Goal: Task Accomplishment & Management: Complete application form

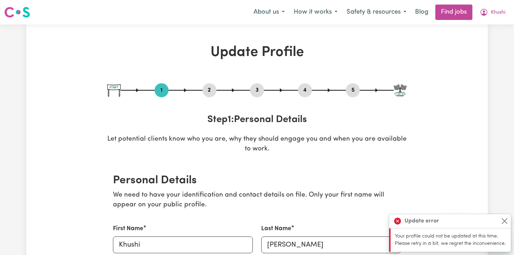
select select "[DEMOGRAPHIC_DATA]"
select select "Student Visa"
select select "Studying a non-healthcare related degree or qualification"
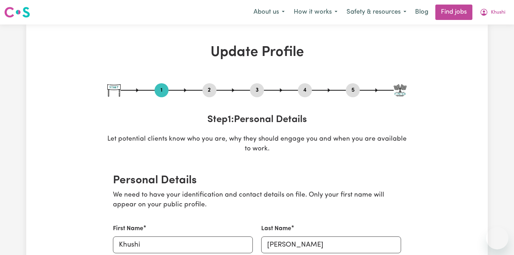
select select "[DEMOGRAPHIC_DATA]"
select select "Student Visa"
select select "Studying a healthcare related degree or qualification"
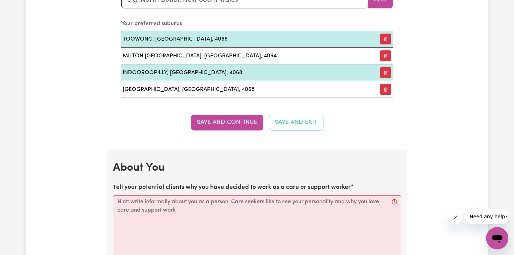
scroll to position [853, 0]
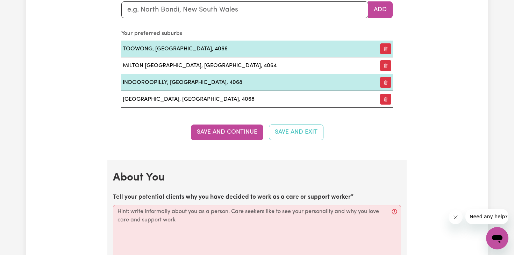
click at [145, 203] on div "Tell your potential clients why you have decided to work as a care or support w…" at bounding box center [257, 239] width 288 height 93
click at [145, 223] on textarea "Tell your potential clients why you have decided to work as a care or support w…" at bounding box center [257, 240] width 288 height 70
paste textarea "Hey there! 😊 I’ve always been the kind of person who loves helping out and maki…"
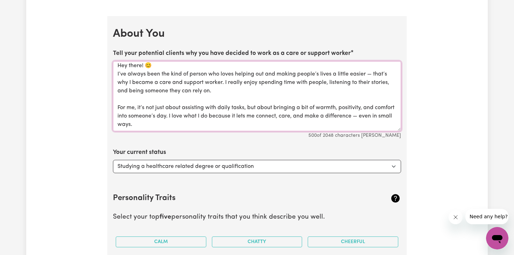
scroll to position [1005, 0]
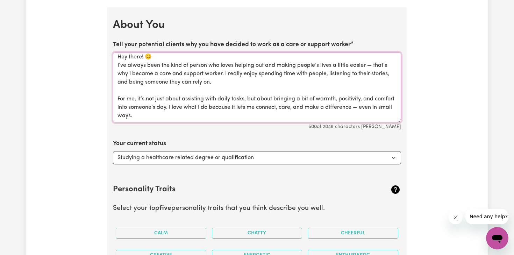
type textarea "Hey there! 😊 I’ve always been the kind of person who loves helping out and maki…"
click at [151, 159] on select "Select... Studying a healthcare related degree or qualification Studying a non-…" at bounding box center [257, 157] width 288 height 13
select select "Studying a non-healthcare related degree or qualification"
click at [113, 151] on select "Select... Studying a healthcare related degree or qualification Studying a non-…" at bounding box center [257, 157] width 288 height 13
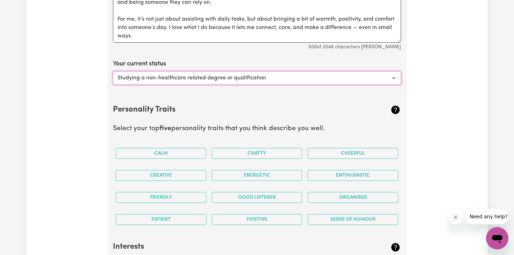
scroll to position [1088, 0]
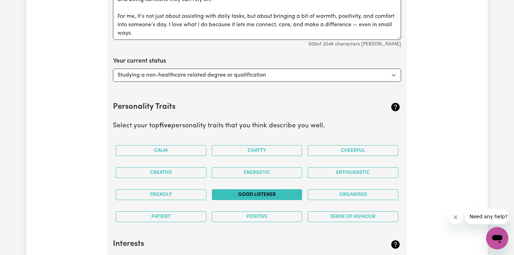
click at [273, 197] on button "Good Listener" at bounding box center [257, 194] width 91 height 11
click at [192, 194] on button "Friendly" at bounding box center [161, 194] width 91 height 11
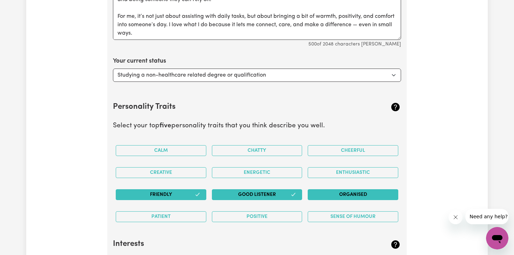
click at [333, 191] on button "Organised" at bounding box center [353, 194] width 91 height 11
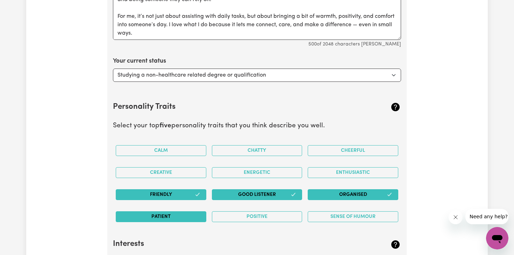
click at [186, 221] on button "Patient" at bounding box center [161, 216] width 91 height 11
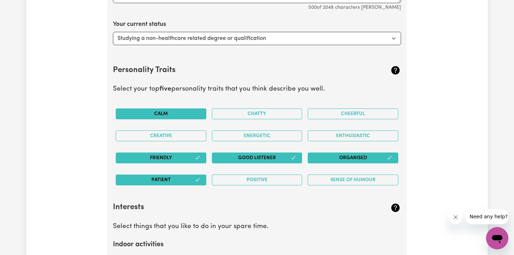
scroll to position [1129, 0]
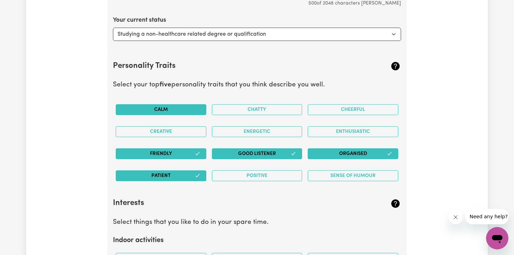
click at [163, 109] on button "Calm" at bounding box center [161, 109] width 91 height 11
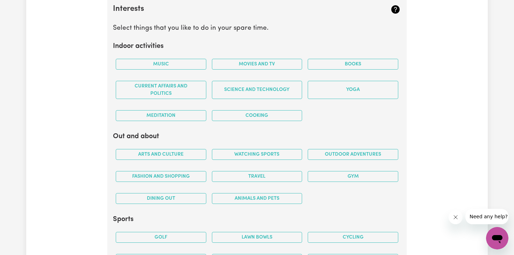
scroll to position [1322, 0]
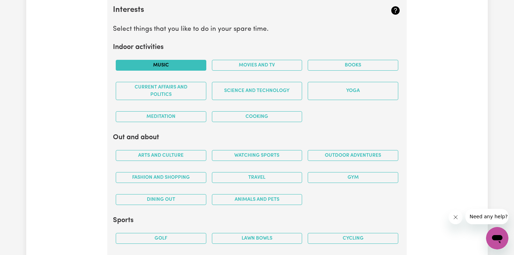
click at [174, 70] on button "Music" at bounding box center [161, 65] width 91 height 11
click at [239, 69] on button "Movies and TV" at bounding box center [257, 65] width 91 height 11
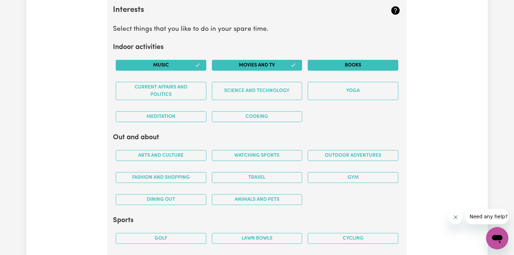
click at [345, 62] on button "Books" at bounding box center [353, 65] width 91 height 11
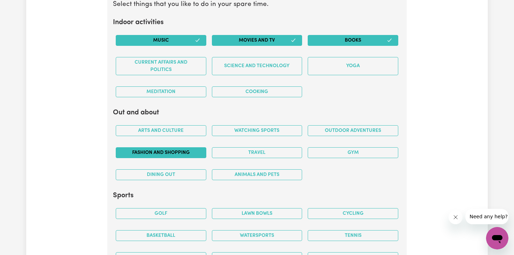
click at [173, 152] on button "Fashion and shopping" at bounding box center [161, 152] width 91 height 11
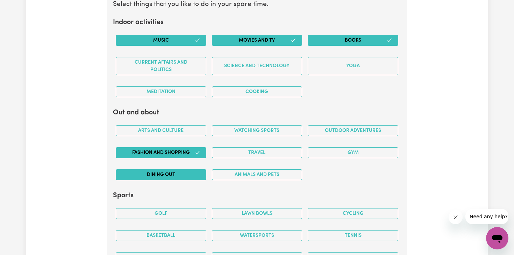
click at [175, 171] on button "Dining out" at bounding box center [161, 174] width 91 height 11
click at [231, 152] on button "Travel" at bounding box center [257, 152] width 91 height 11
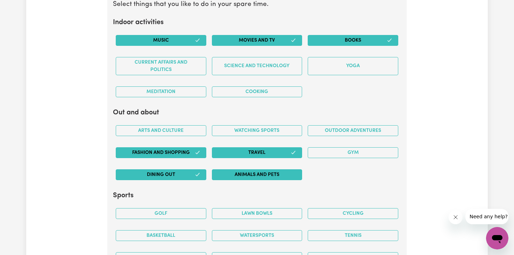
click at [230, 175] on button "Animals and pets" at bounding box center [257, 174] width 91 height 11
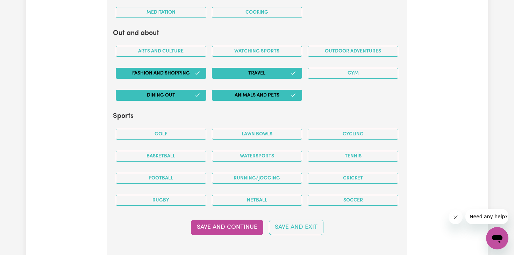
scroll to position [1429, 0]
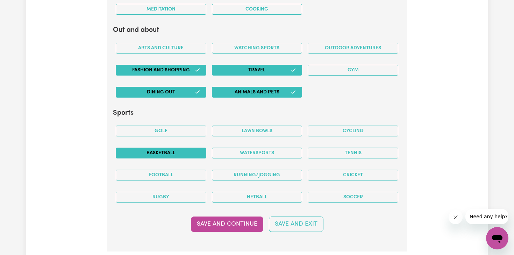
click at [192, 154] on button "Basketball" at bounding box center [161, 153] width 91 height 11
click at [342, 127] on button "Cycling" at bounding box center [353, 131] width 91 height 11
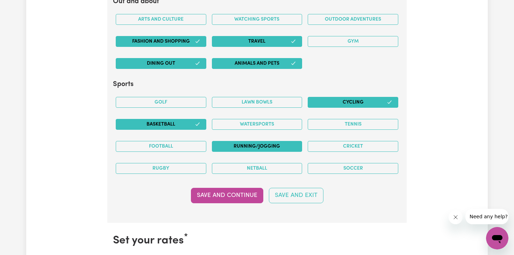
scroll to position [1460, 0]
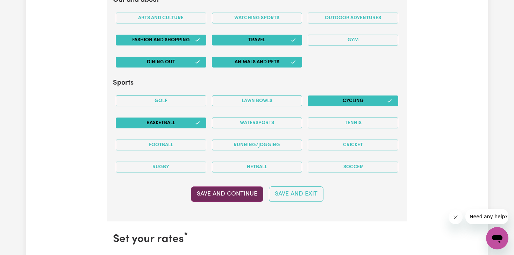
click at [227, 193] on button "Save and Continue" at bounding box center [227, 194] width 72 height 15
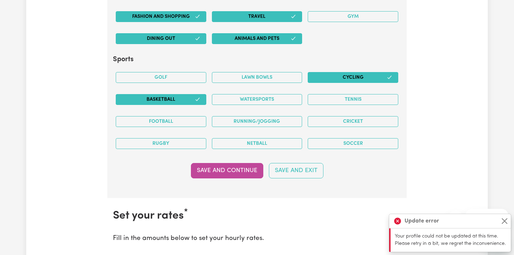
scroll to position [1494, 0]
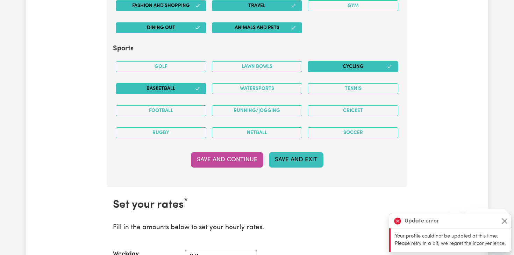
click at [294, 166] on button "Save and Exit" at bounding box center [296, 159] width 55 height 15
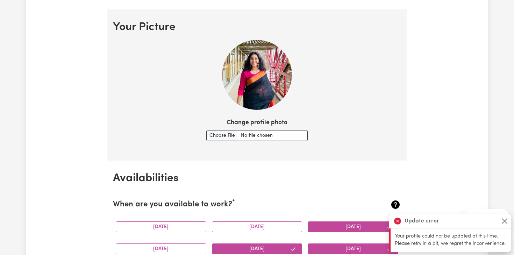
scroll to position [352, 0]
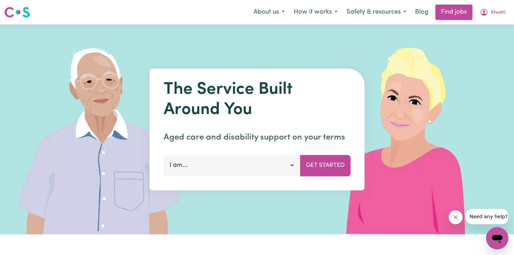
click at [279, 170] on button "I am..." at bounding box center [232, 165] width 137 height 21
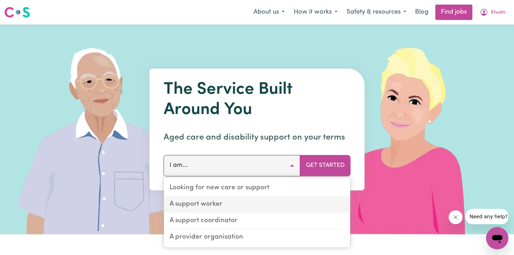
click at [213, 205] on link "A support worker" at bounding box center [257, 205] width 187 height 16
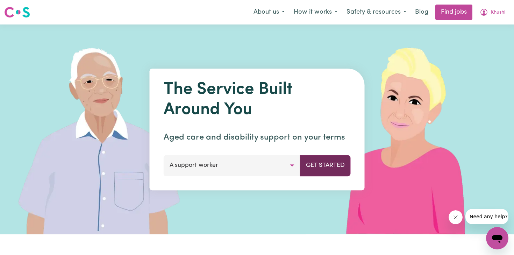
click at [334, 166] on button "Get Started" at bounding box center [325, 165] width 51 height 21
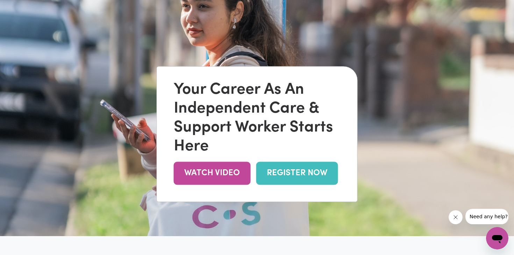
scroll to position [44, 0]
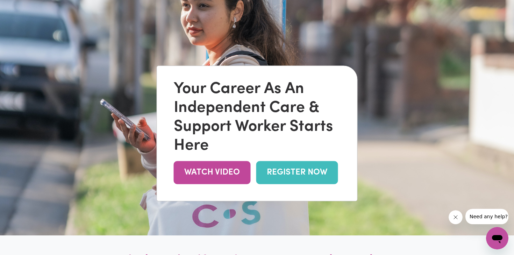
click at [289, 185] on div "Your Career As An Independent Care & Support Worker Starts Here WATCH VIDEO REG…" at bounding box center [257, 133] width 201 height 135
click at [289, 176] on link "REGISTER NOW" at bounding box center [297, 172] width 82 height 23
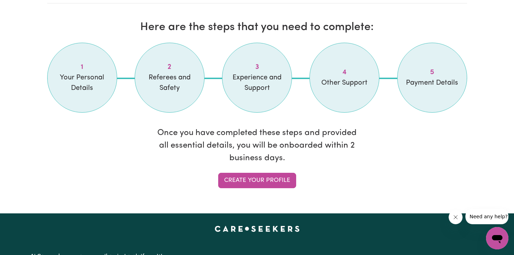
scroll to position [585, 0]
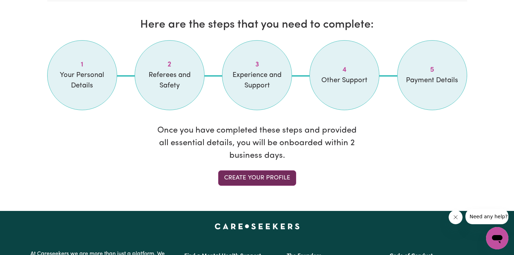
click at [238, 174] on link "Create your profile" at bounding box center [257, 177] width 78 height 15
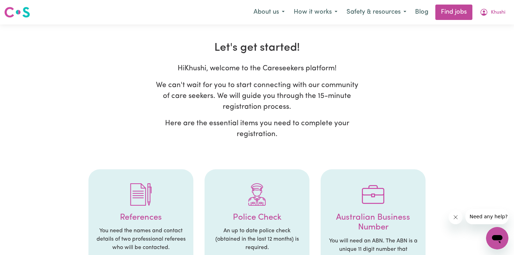
select select "[DEMOGRAPHIC_DATA]"
select select "Student Visa"
select select "Studying a healthcare related degree or qualification"
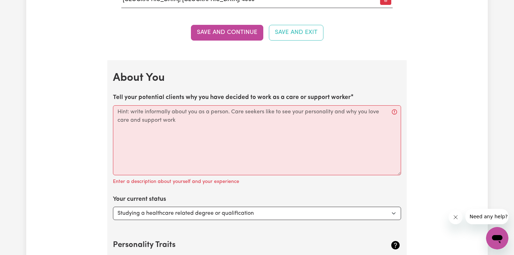
scroll to position [965, 0]
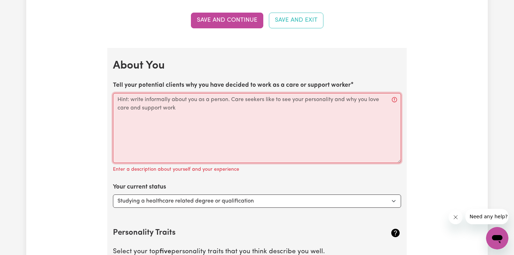
click at [156, 113] on textarea "Tell your potential clients why you have decided to work as a care or support w…" at bounding box center [257, 128] width 288 height 70
paste textarea "Hey there! 😊 I’ve always been the kind of person who loves helping out and maki…"
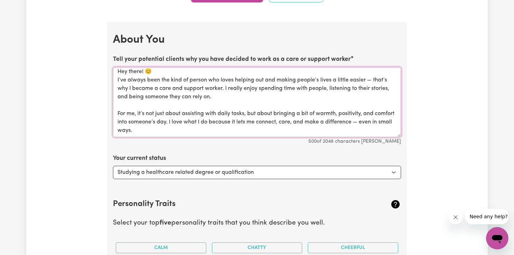
scroll to position [1003, 0]
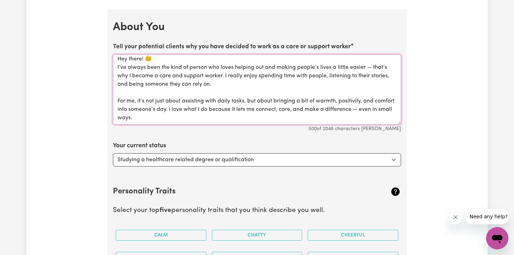
type textarea "Hey there! 😊 I’ve always been the kind of person who loves helping out and maki…"
click at [205, 159] on select "Select... Studying a healthcare related degree or qualification Studying a non-…" at bounding box center [257, 159] width 288 height 13
select select "Studying a non-healthcare related degree or qualification"
click at [113, 153] on select "Select... Studying a healthcare related degree or qualification Studying a non-…" at bounding box center [257, 159] width 288 height 13
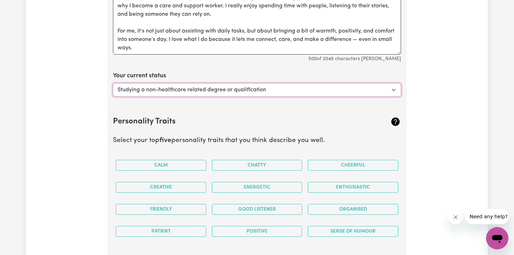
scroll to position [1076, 0]
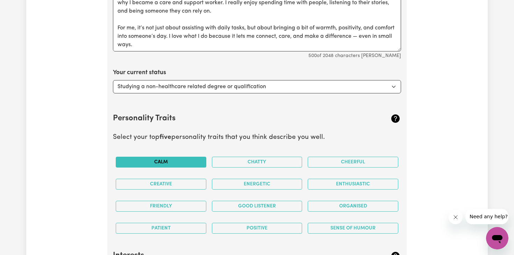
click at [187, 163] on button "Calm" at bounding box center [161, 162] width 91 height 11
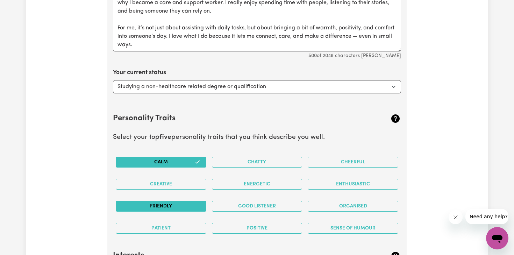
click at [201, 202] on button "Friendly" at bounding box center [161, 206] width 91 height 11
click at [235, 204] on button "Good Listener" at bounding box center [257, 206] width 91 height 11
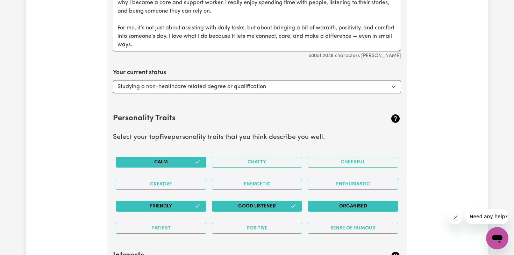
click at [330, 206] on button "Organised" at bounding box center [353, 206] width 91 height 11
click at [272, 227] on button "Positive" at bounding box center [257, 228] width 91 height 11
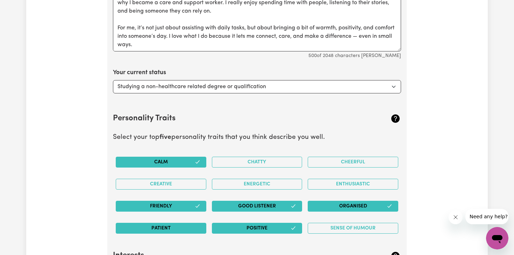
click at [177, 227] on button "Patient" at bounding box center [161, 228] width 91 height 11
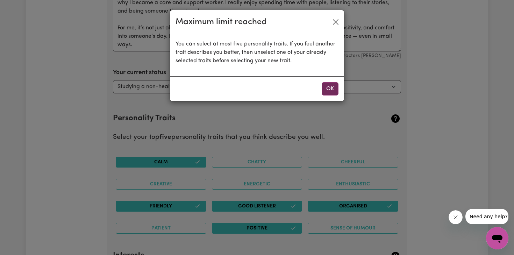
click at [332, 86] on button "OK" at bounding box center [330, 88] width 17 height 13
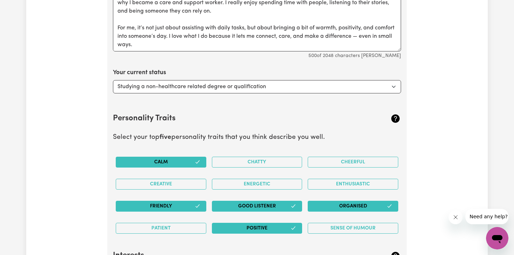
click at [173, 162] on button "Calm" at bounding box center [161, 162] width 91 height 11
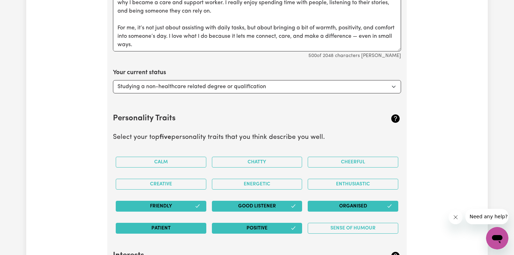
click at [174, 227] on button "Patient" at bounding box center [161, 228] width 91 height 11
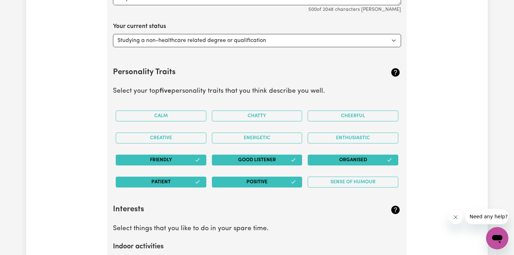
scroll to position [1124, 0]
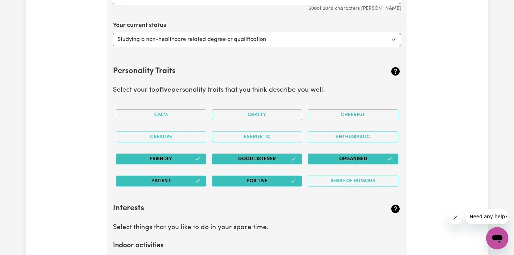
click at [189, 184] on button "Patient" at bounding box center [161, 181] width 91 height 11
